Goal: Information Seeking & Learning: Learn about a topic

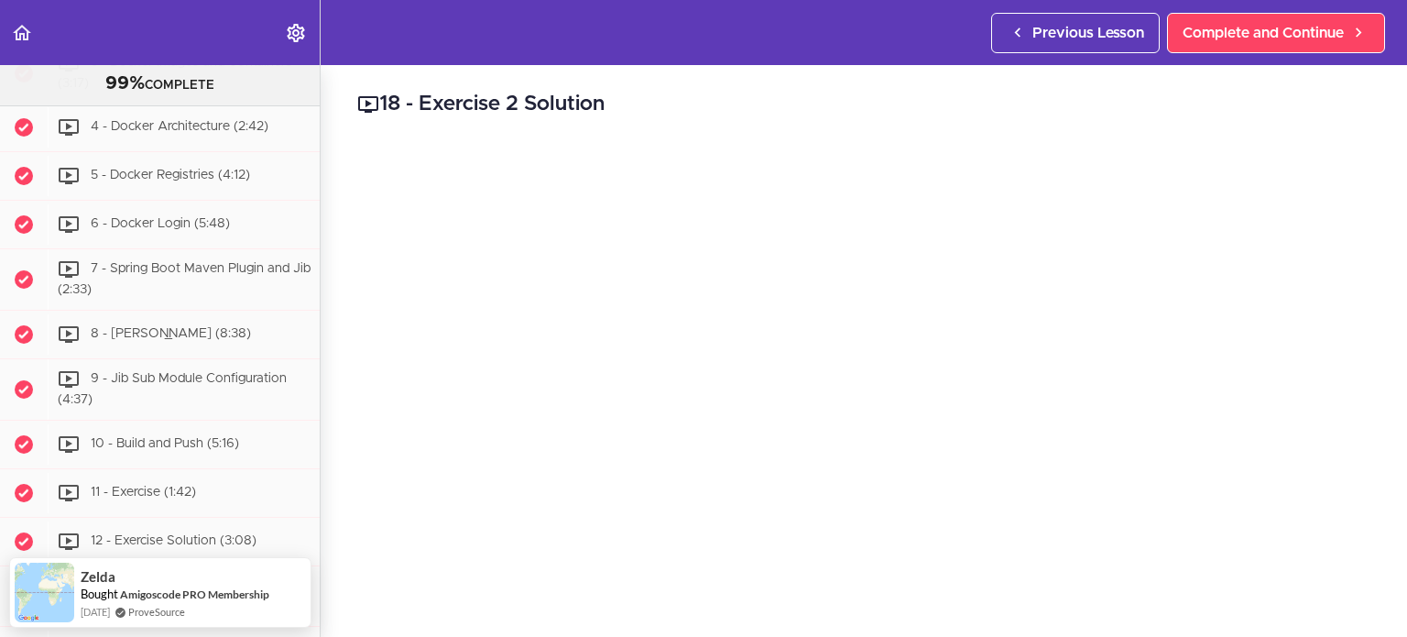
scroll to position [4776, 0]
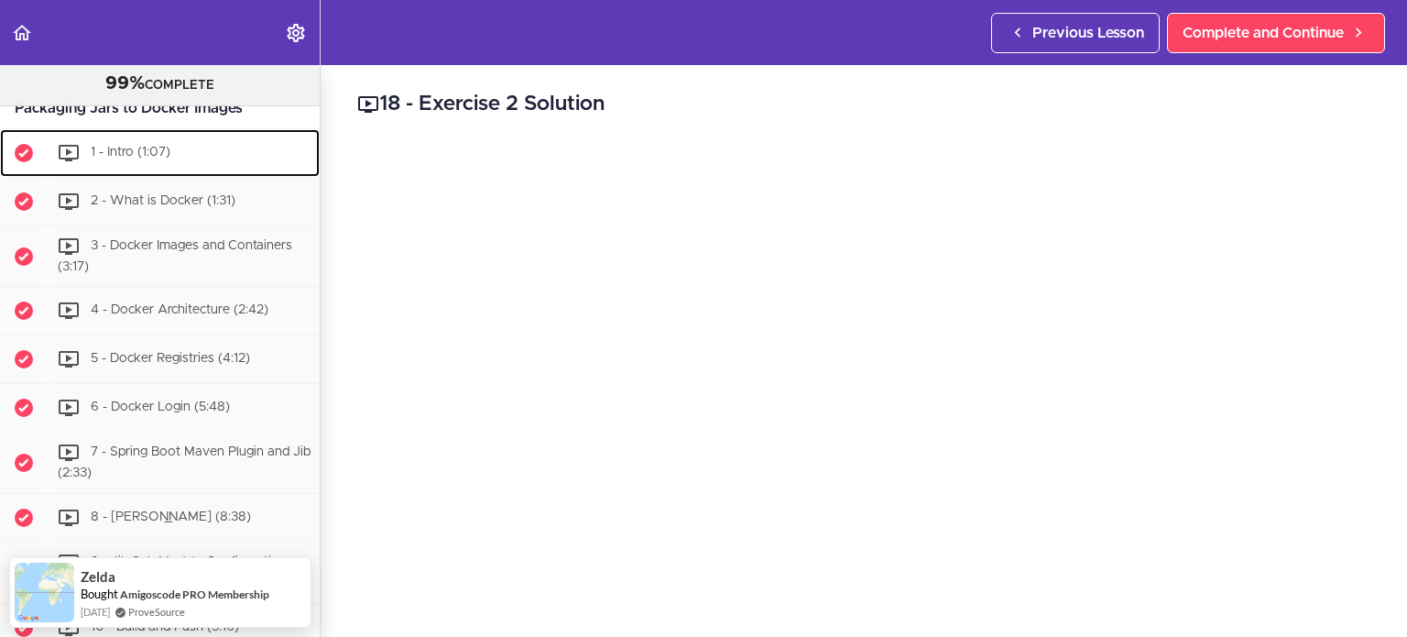
click at [136, 158] on span "1 - Intro (1:07)" at bounding box center [131, 152] width 80 height 13
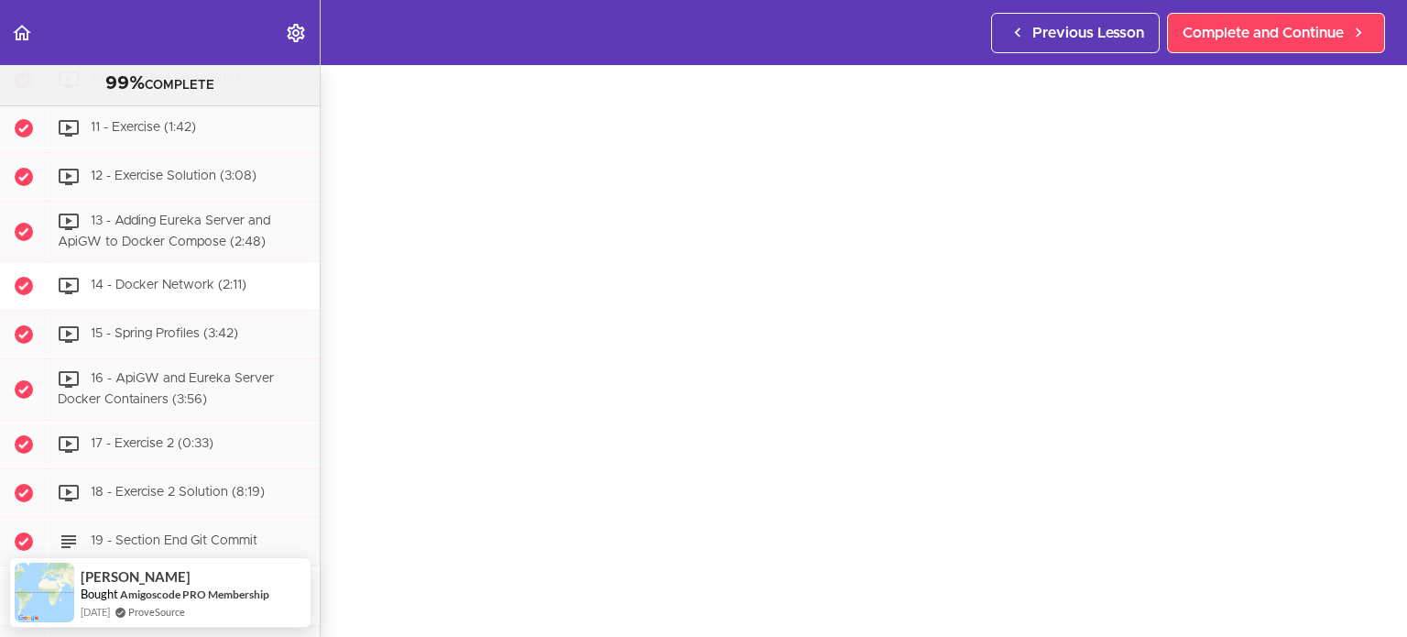
scroll to position [5315, 0]
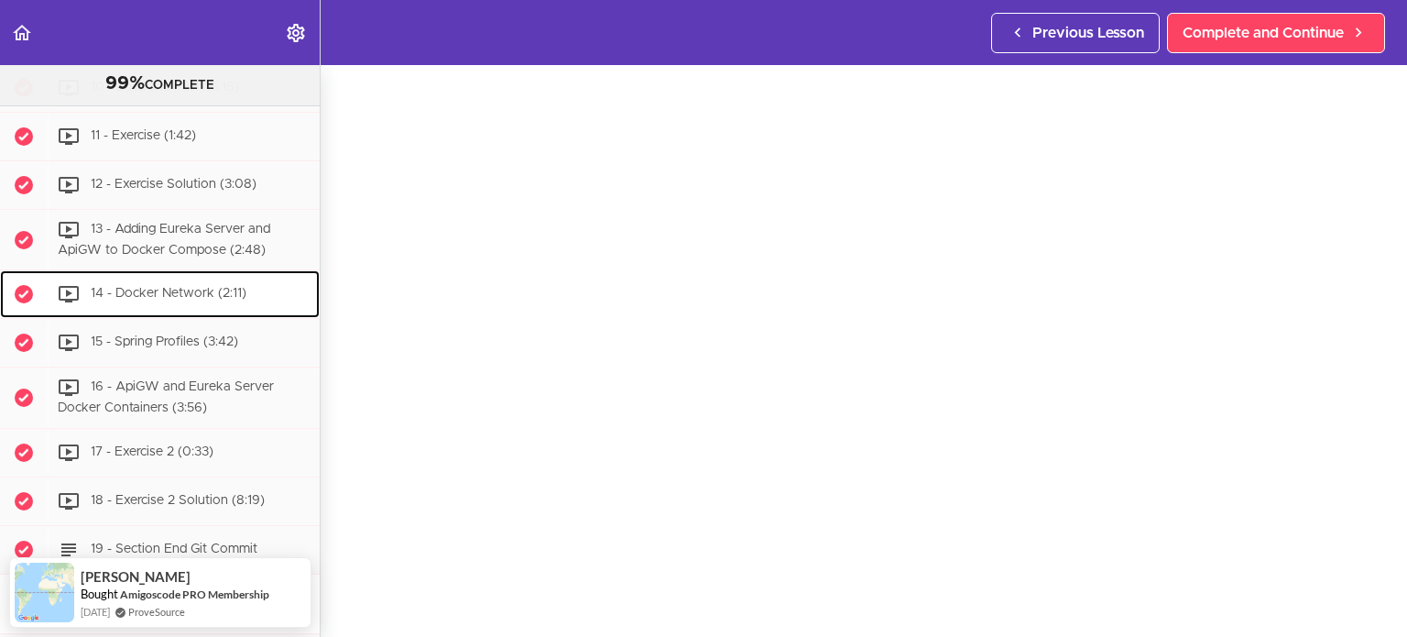
click at [188, 300] on span "14 - Docker Network (2:11)" at bounding box center [169, 294] width 156 height 13
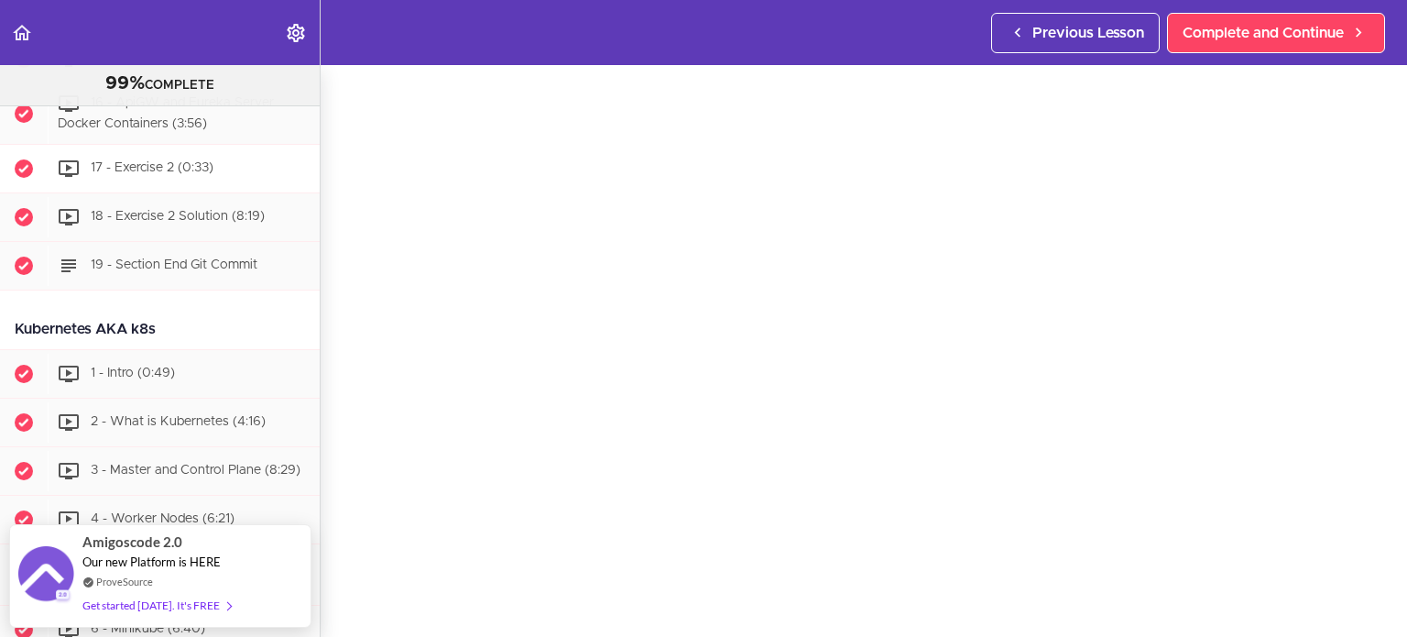
scroll to position [5624, 0]
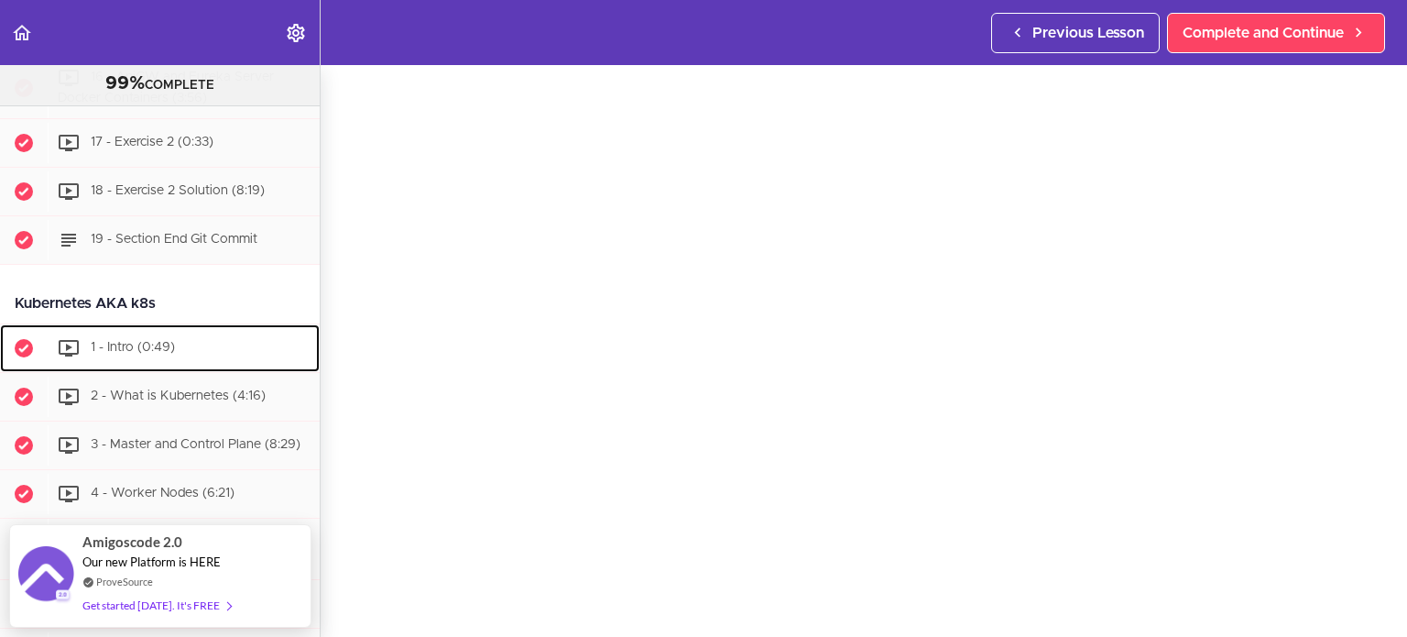
click at [165, 354] on span "1 - Intro (0:49)" at bounding box center [133, 347] width 84 height 13
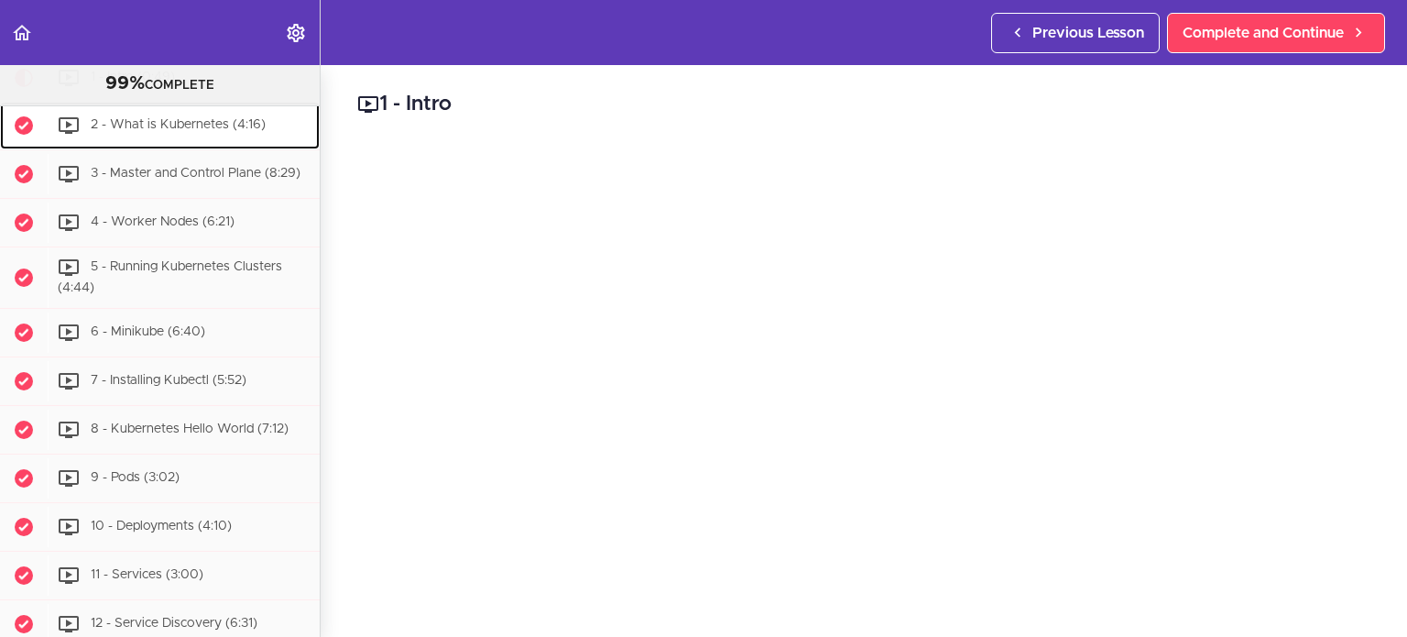
click at [164, 131] on span "2 - What is Kubernetes (4:16)" at bounding box center [178, 124] width 175 height 13
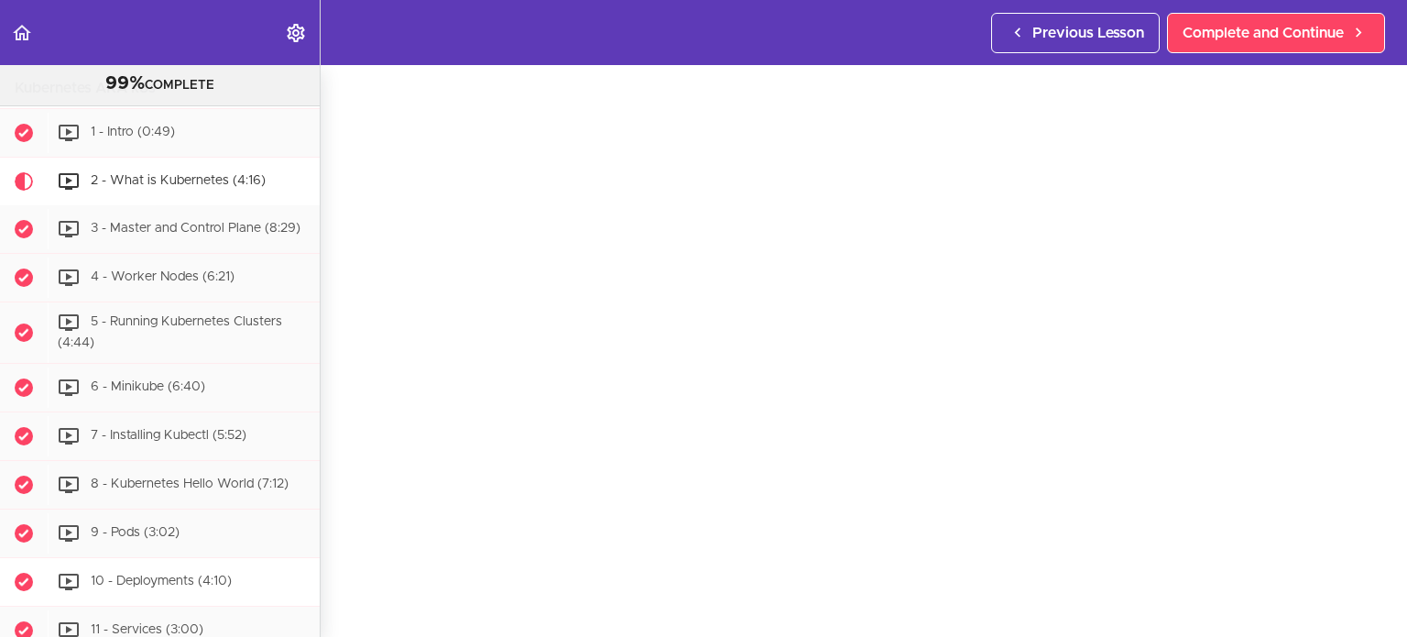
scroll to position [5760, 0]
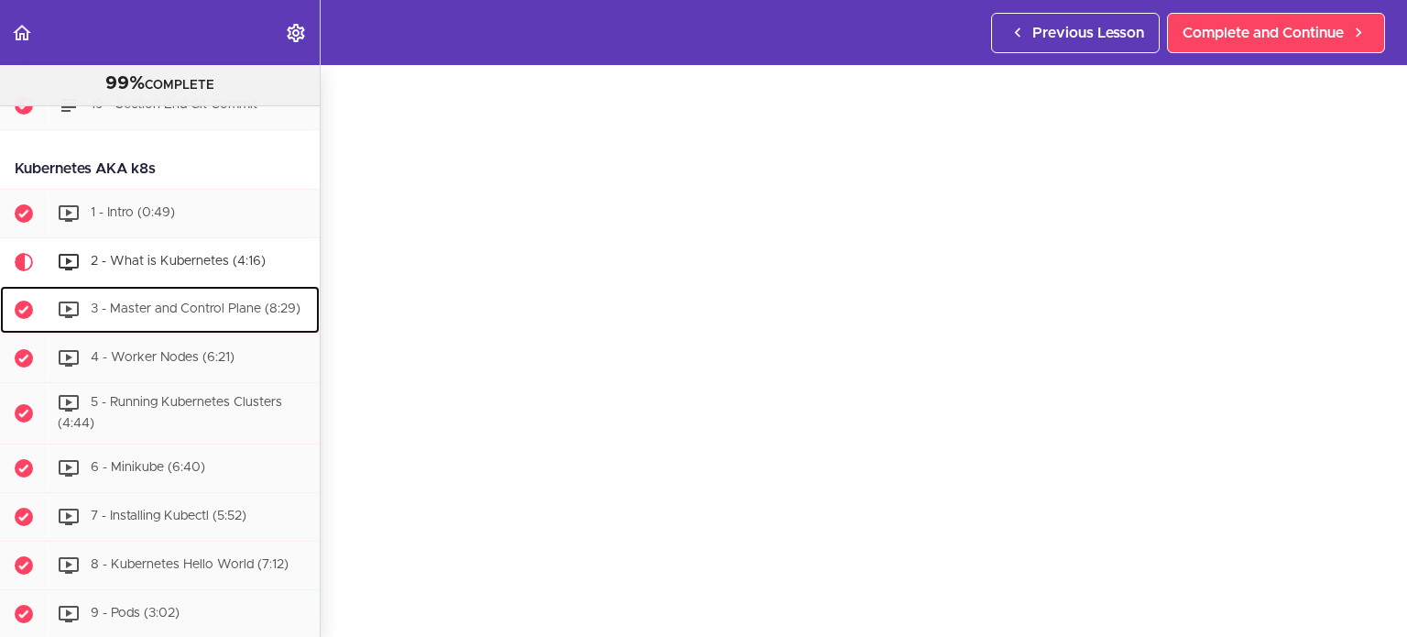
click at [188, 315] on span "3 - Master and Control Plane (8:29)" at bounding box center [196, 308] width 210 height 13
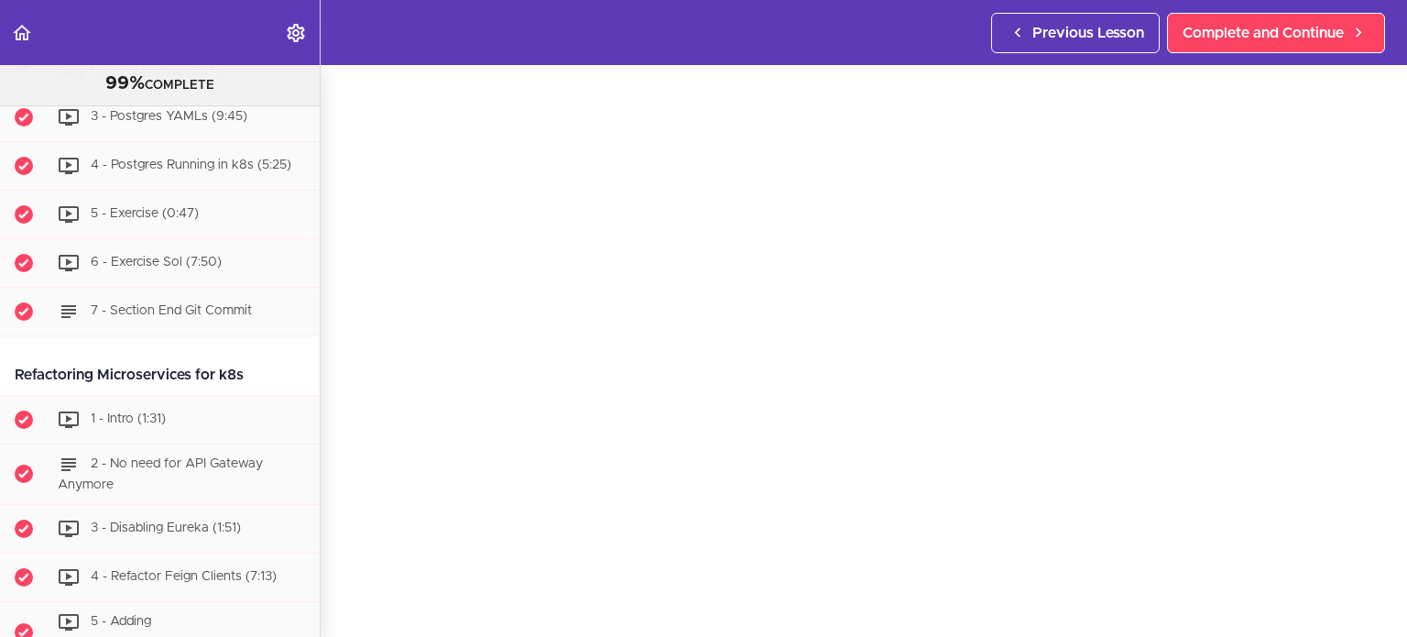
scroll to position [6359, 0]
